Goal: Find specific page/section: Find specific page/section

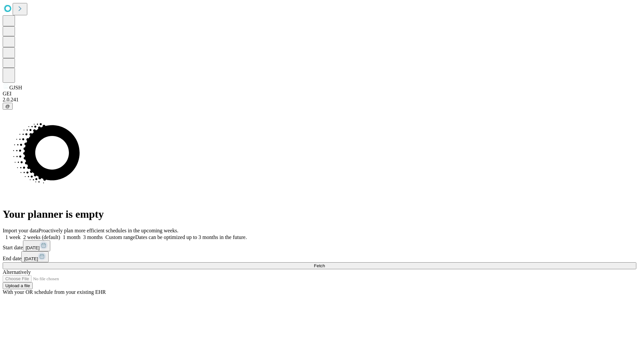
click at [325, 263] on span "Fetch" at bounding box center [319, 265] width 11 height 5
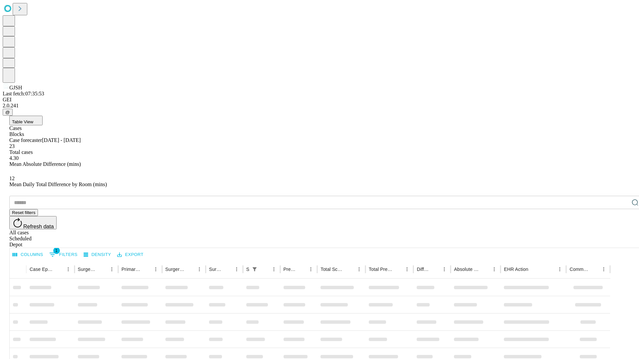
click at [621, 242] on div "Depot" at bounding box center [325, 245] width 633 height 6
